Goal: Information Seeking & Learning: Learn about a topic

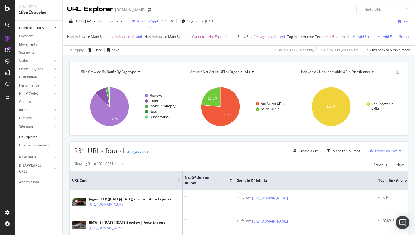
scroll to position [0, 81]
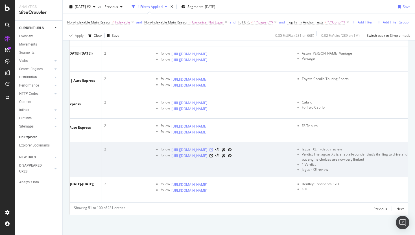
click at [213, 151] on icon at bounding box center [211, 149] width 3 height 3
click at [213, 157] on icon at bounding box center [211, 155] width 3 height 3
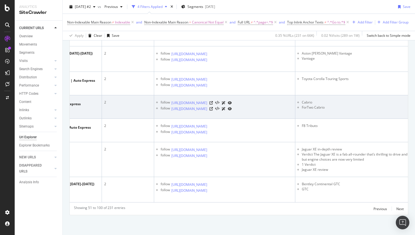
scroll to position [1520, 0]
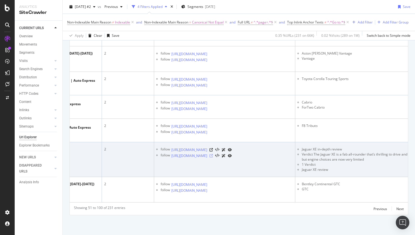
click at [213, 157] on icon at bounding box center [211, 155] width 3 height 3
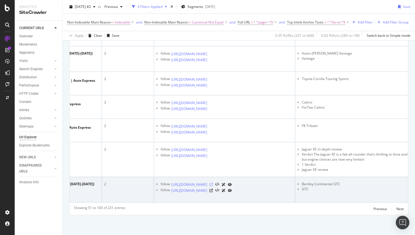
click at [213, 183] on icon at bounding box center [211, 184] width 3 height 3
click at [213, 192] on icon at bounding box center [211, 190] width 3 height 3
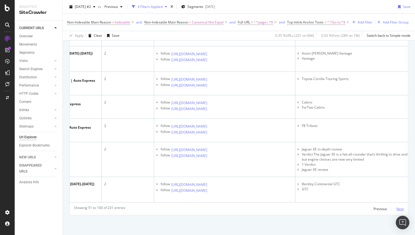
click at [400, 209] on div "Next" at bounding box center [400, 208] width 7 height 5
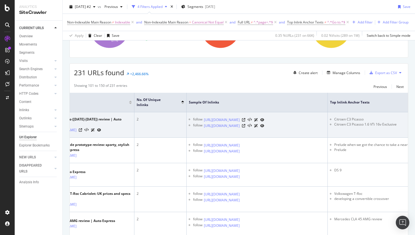
scroll to position [0, 49]
click at [245, 121] on icon at bounding box center [243, 119] width 3 height 3
click at [245, 127] on icon at bounding box center [243, 125] width 3 height 3
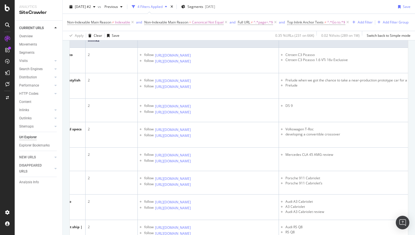
scroll to position [0, 107]
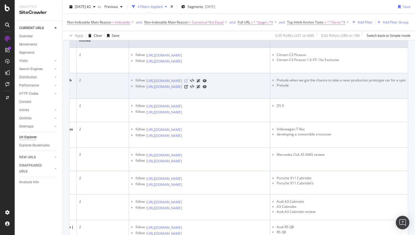
click at [188, 82] on icon at bounding box center [185, 80] width 3 height 3
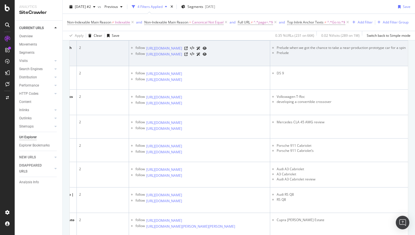
scroll to position [179, 0]
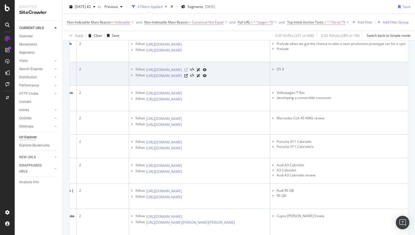
click at [188, 71] on icon at bounding box center [185, 69] width 3 height 3
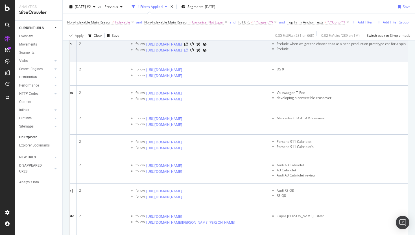
click at [188, 52] on icon at bounding box center [185, 50] width 3 height 3
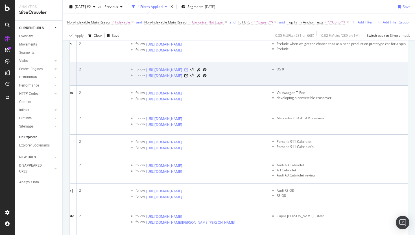
click at [188, 71] on icon at bounding box center [185, 69] width 3 height 3
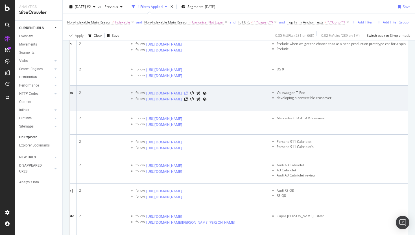
click at [188, 95] on icon at bounding box center [185, 93] width 3 height 3
click at [188, 101] on icon at bounding box center [185, 98] width 3 height 3
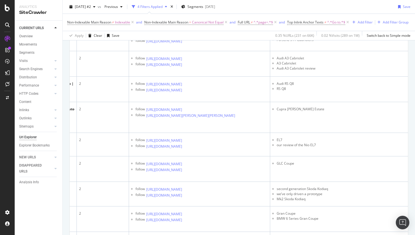
scroll to position [286, 0]
click at [188, 13] on icon at bounding box center [185, 11] width 3 height 3
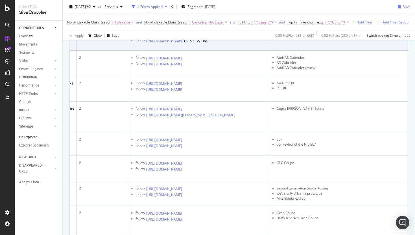
click at [188, 36] on icon at bounding box center [185, 34] width 3 height 3
click at [188, 42] on icon at bounding box center [185, 40] width 3 height 3
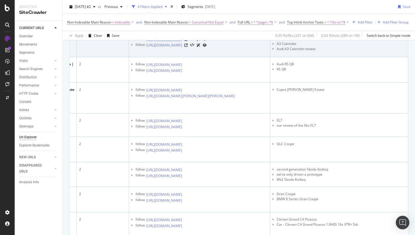
scroll to position [308, 0]
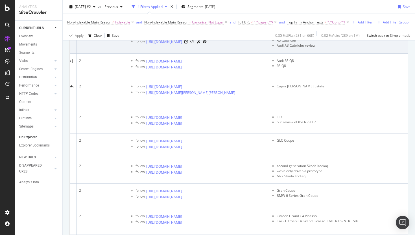
click at [188, 38] on icon at bounding box center [185, 35] width 3 height 3
click at [188, 44] on icon at bounding box center [185, 41] width 3 height 3
